Goal: Transaction & Acquisition: Book appointment/travel/reservation

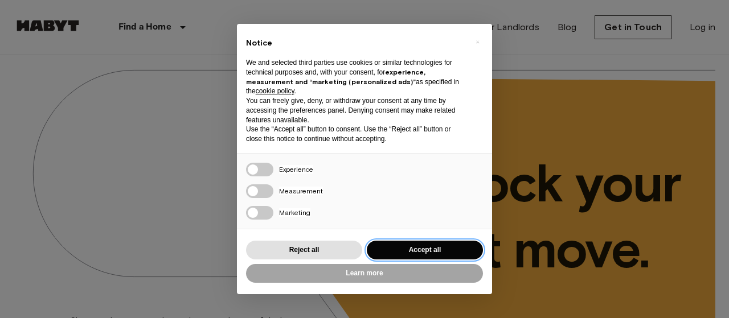
click at [392, 253] on button "Accept all" at bounding box center [425, 250] width 116 height 19
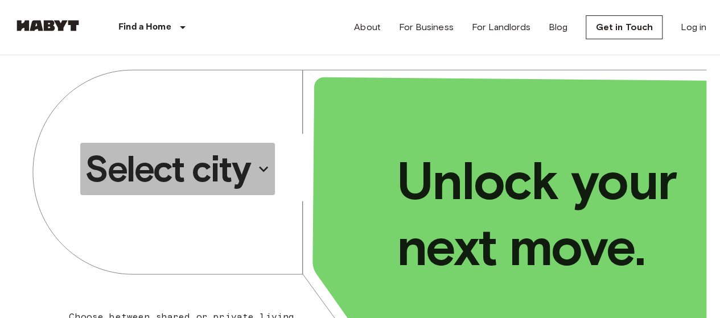
click at [210, 174] on p "Select city" at bounding box center [167, 169] width 165 height 46
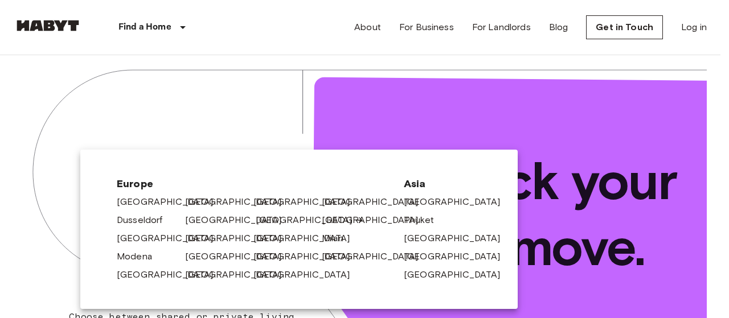
click at [268, 214] on link "[GEOGRAPHIC_DATA]" at bounding box center [310, 221] width 108 height 14
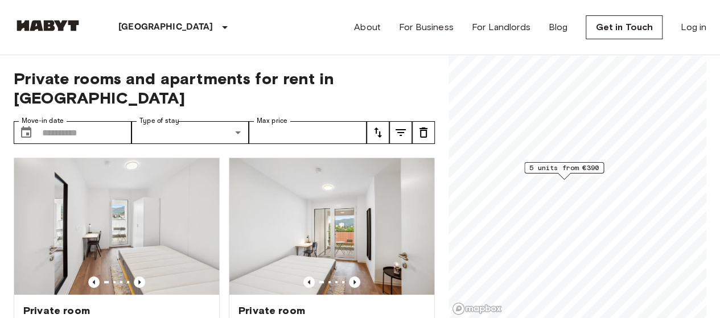
click at [327, 67] on div "Private rooms and apartments for rent in [GEOGRAPHIC_DATA] Move-in date ​ Move-…" at bounding box center [224, 187] width 421 height 264
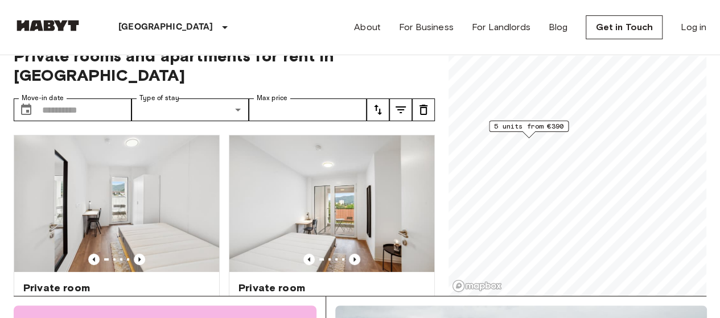
scroll to position [46, 0]
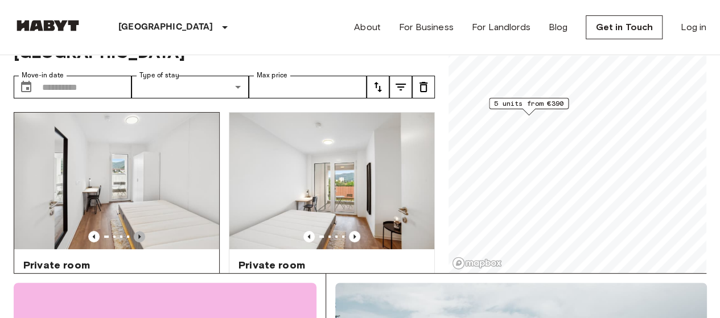
click at [141, 231] on icon "Previous image" at bounding box center [139, 236] width 11 height 11
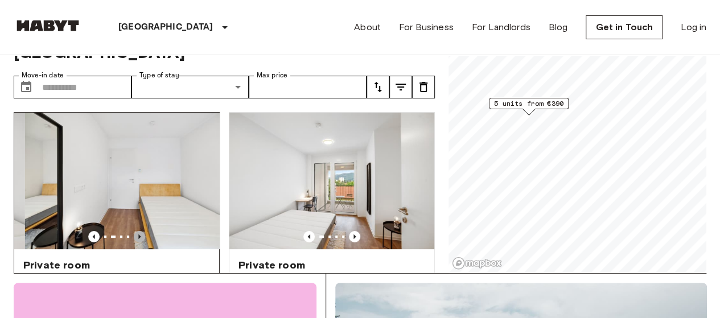
click at [141, 231] on icon "Previous image" at bounding box center [139, 236] width 11 height 11
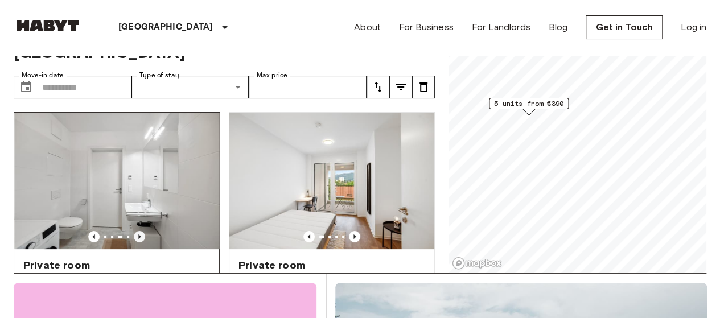
click at [141, 231] on icon "Previous image" at bounding box center [139, 236] width 11 height 11
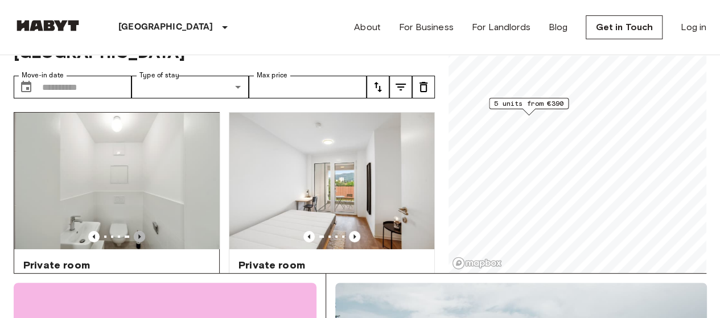
click at [141, 231] on icon "Previous image" at bounding box center [139, 236] width 11 height 11
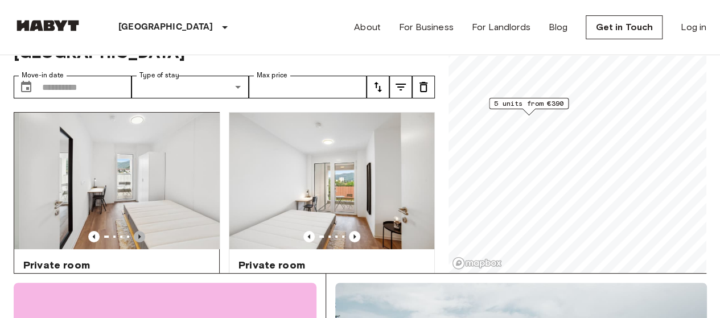
click at [141, 231] on icon "Previous image" at bounding box center [139, 236] width 11 height 11
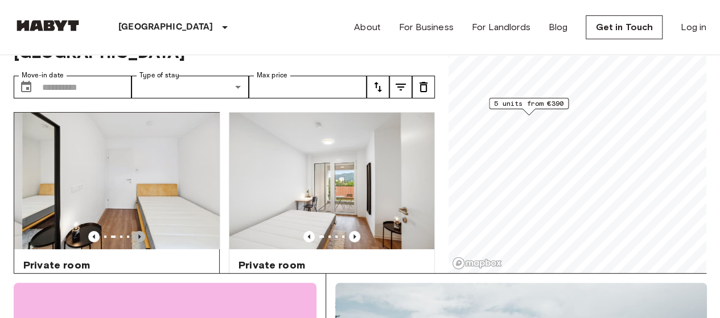
click at [141, 231] on icon "Previous image" at bounding box center [139, 236] width 11 height 11
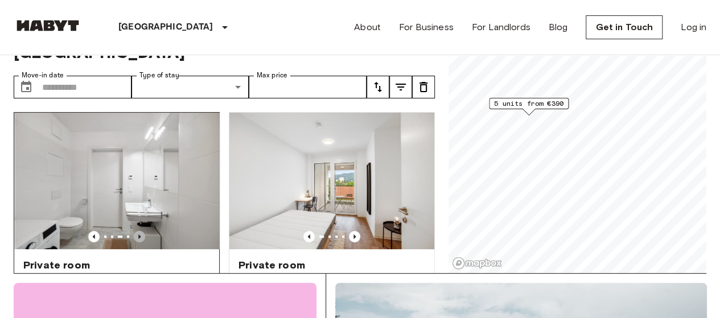
click at [141, 231] on icon "Previous image" at bounding box center [139, 236] width 11 height 11
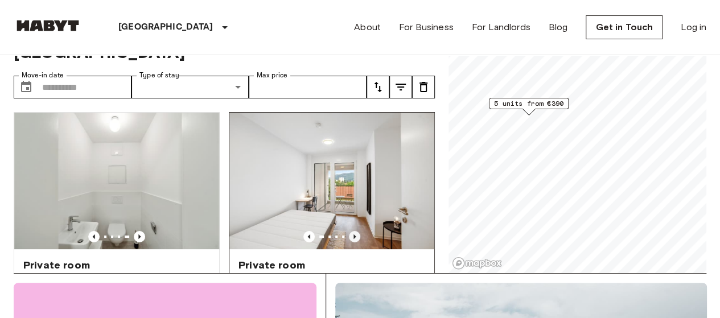
click at [349, 231] on icon "Previous image" at bounding box center [354, 236] width 11 height 11
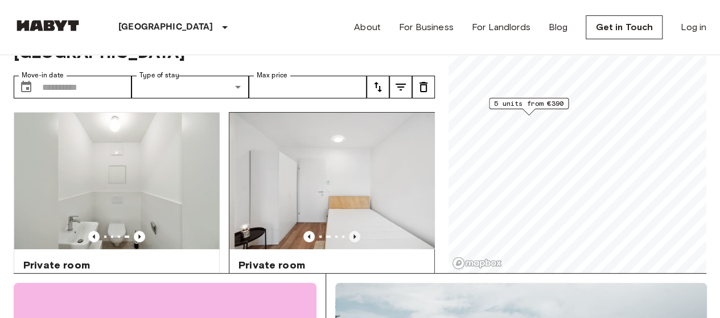
click at [349, 231] on icon "Previous image" at bounding box center [354, 236] width 11 height 11
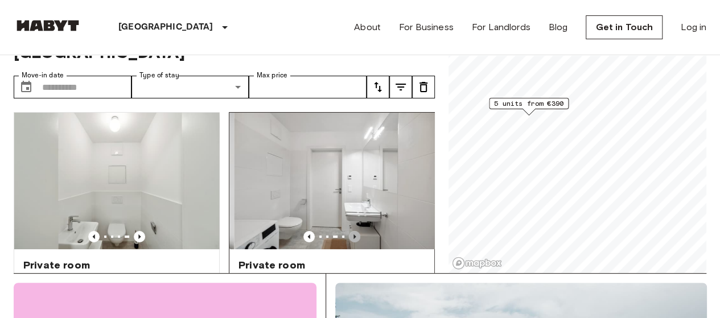
click at [349, 231] on icon "Previous image" at bounding box center [354, 236] width 11 height 11
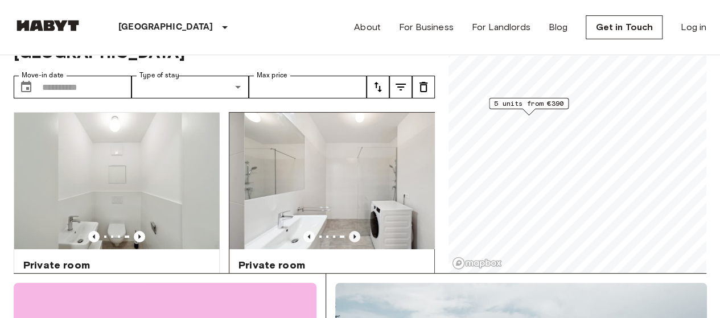
click at [349, 231] on icon "Previous image" at bounding box center [354, 236] width 11 height 11
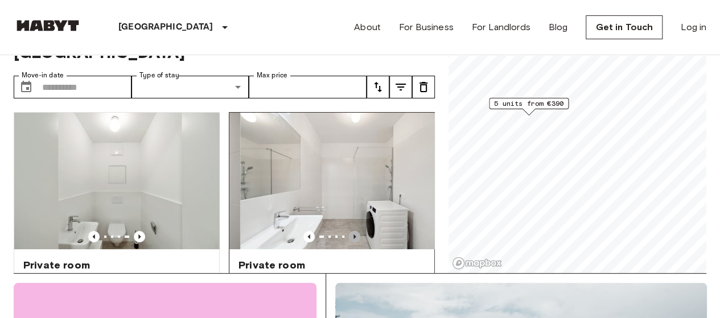
click at [349, 231] on icon "Previous image" at bounding box center [354, 236] width 11 height 11
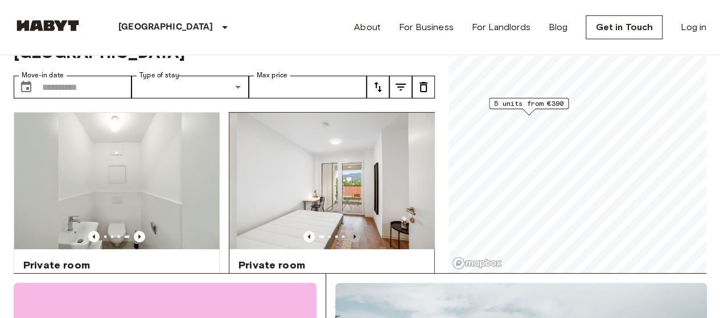
click at [349, 231] on icon "Previous image" at bounding box center [354, 236] width 11 height 11
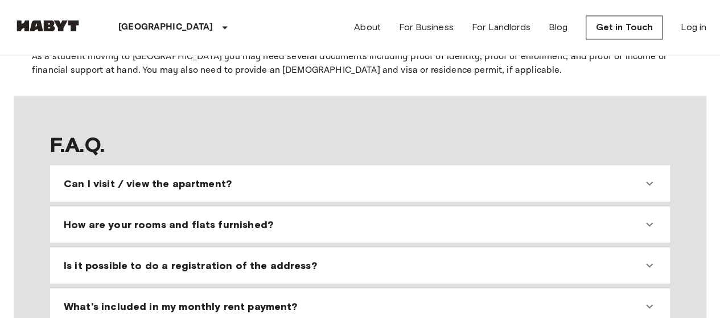
scroll to position [978, 0]
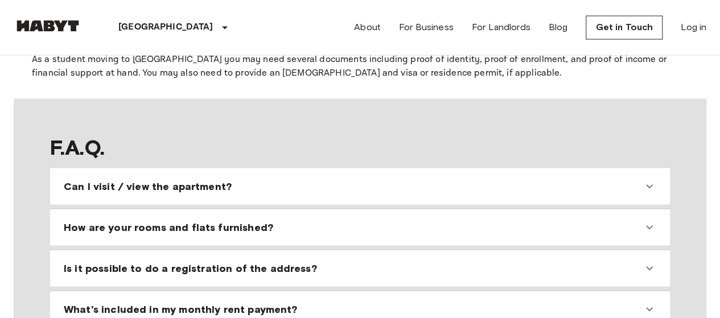
click at [309, 179] on div "Can I visit / view the apartment?" at bounding box center [353, 186] width 579 height 14
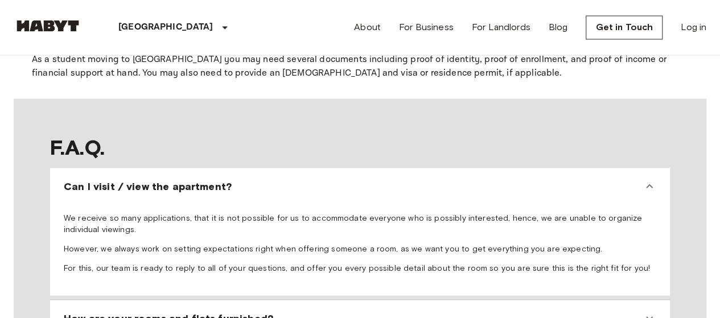
click at [309, 179] on div "Can I visit / view the apartment?" at bounding box center [353, 186] width 579 height 14
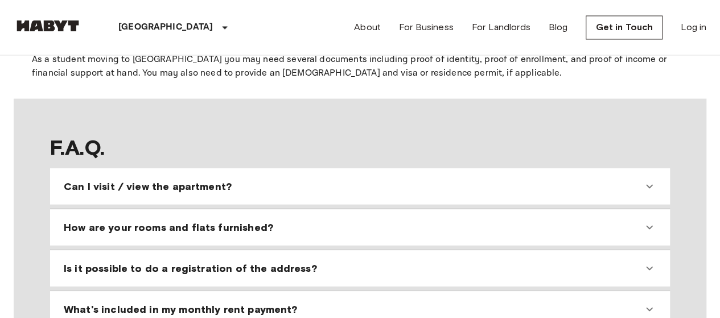
click at [222, 220] on span "How are your rooms and flats furnished?" at bounding box center [169, 227] width 210 height 14
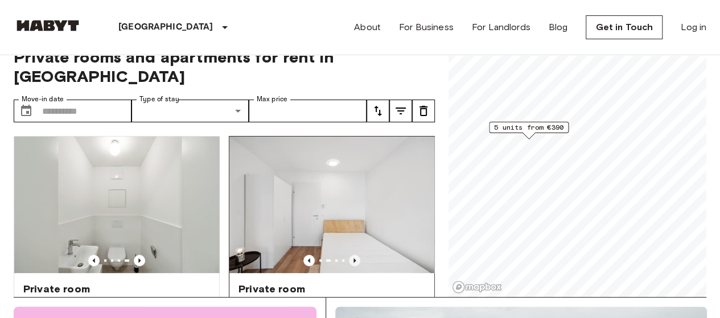
scroll to position [23, 0]
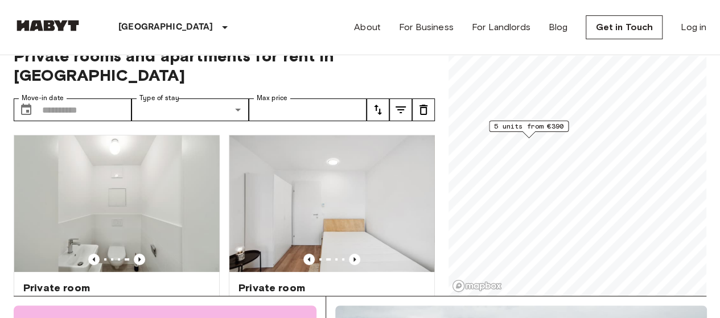
click at [536, 125] on span "5 units from €390" at bounding box center [528, 126] width 69 height 10
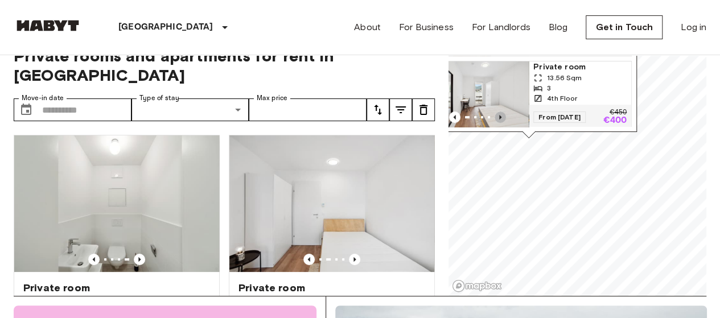
click at [500, 115] on icon "Previous image" at bounding box center [500, 117] width 2 height 5
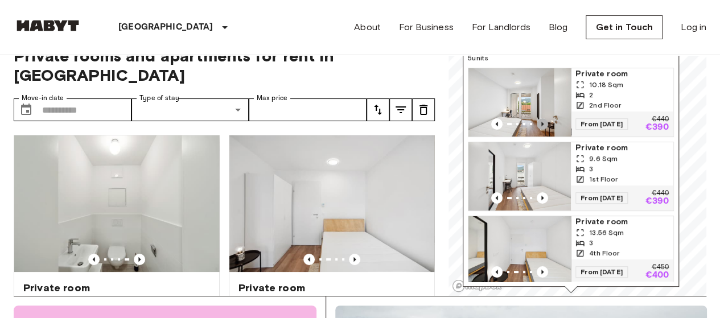
click at [546, 118] on icon "Previous image" at bounding box center [542, 123] width 11 height 11
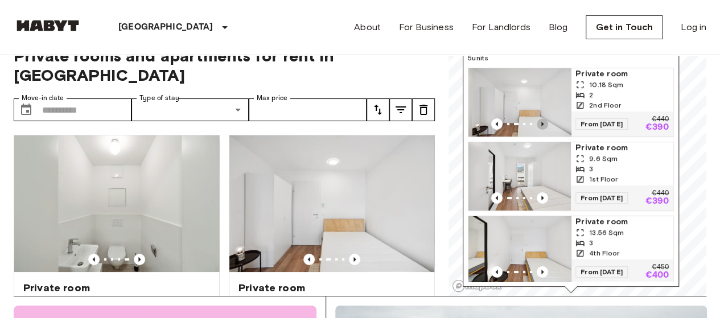
click at [546, 118] on icon "Previous image" at bounding box center [542, 123] width 11 height 11
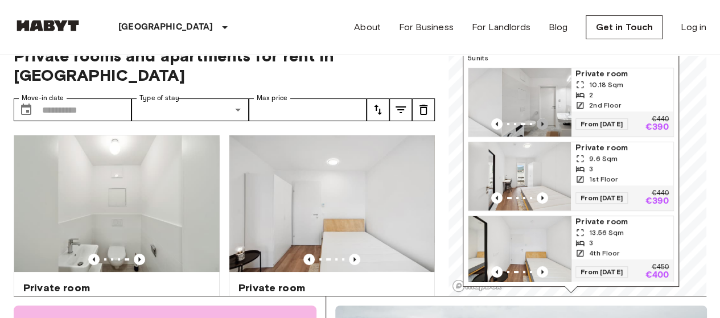
click at [546, 118] on icon "Previous image" at bounding box center [542, 123] width 11 height 11
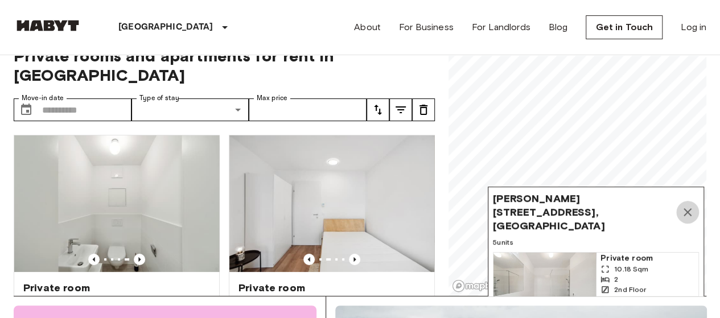
click at [689, 208] on icon "Map marker" at bounding box center [688, 213] width 14 height 14
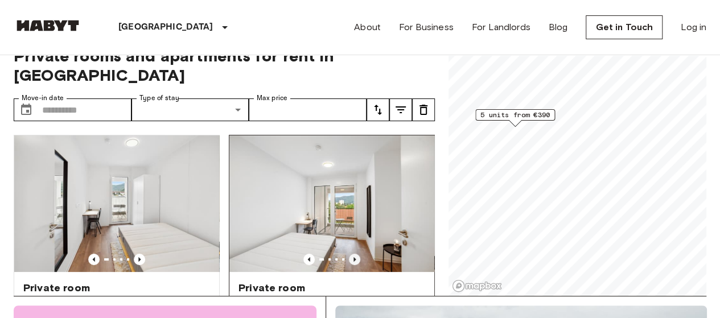
click at [349, 254] on icon "Previous image" at bounding box center [354, 259] width 11 height 11
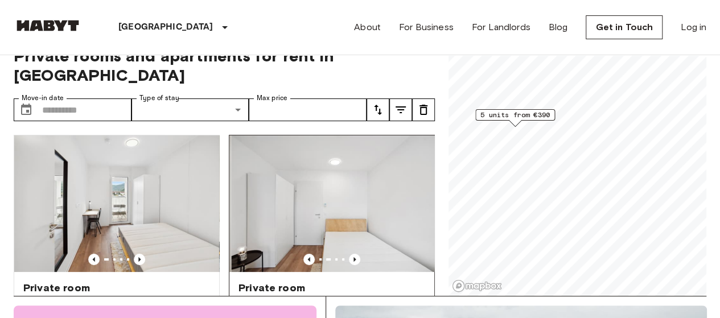
click at [380, 206] on img at bounding box center [334, 204] width 205 height 137
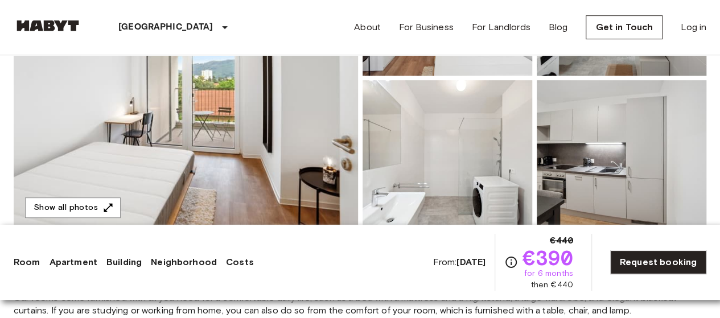
scroll to position [236, 0]
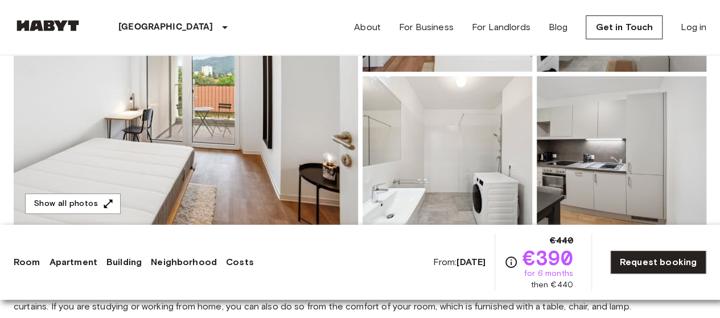
click at [272, 186] on img at bounding box center [186, 74] width 345 height 303
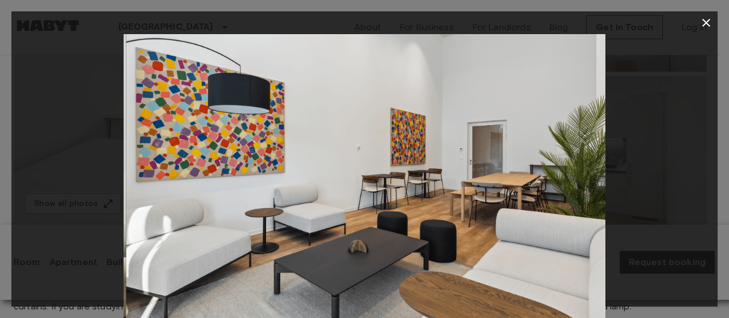
click at [702, 24] on icon "button" at bounding box center [706, 23] width 14 height 14
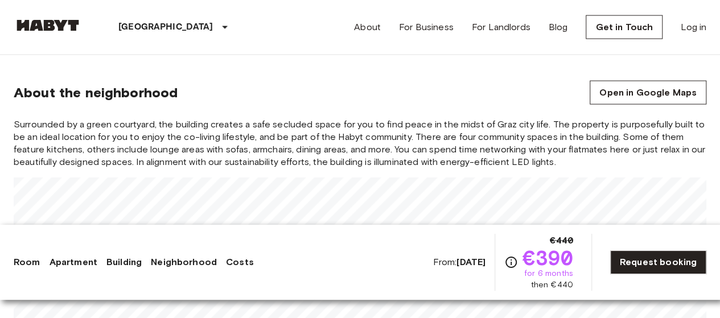
scroll to position [1190, 0]
